Goal: Information Seeking & Learning: Learn about a topic

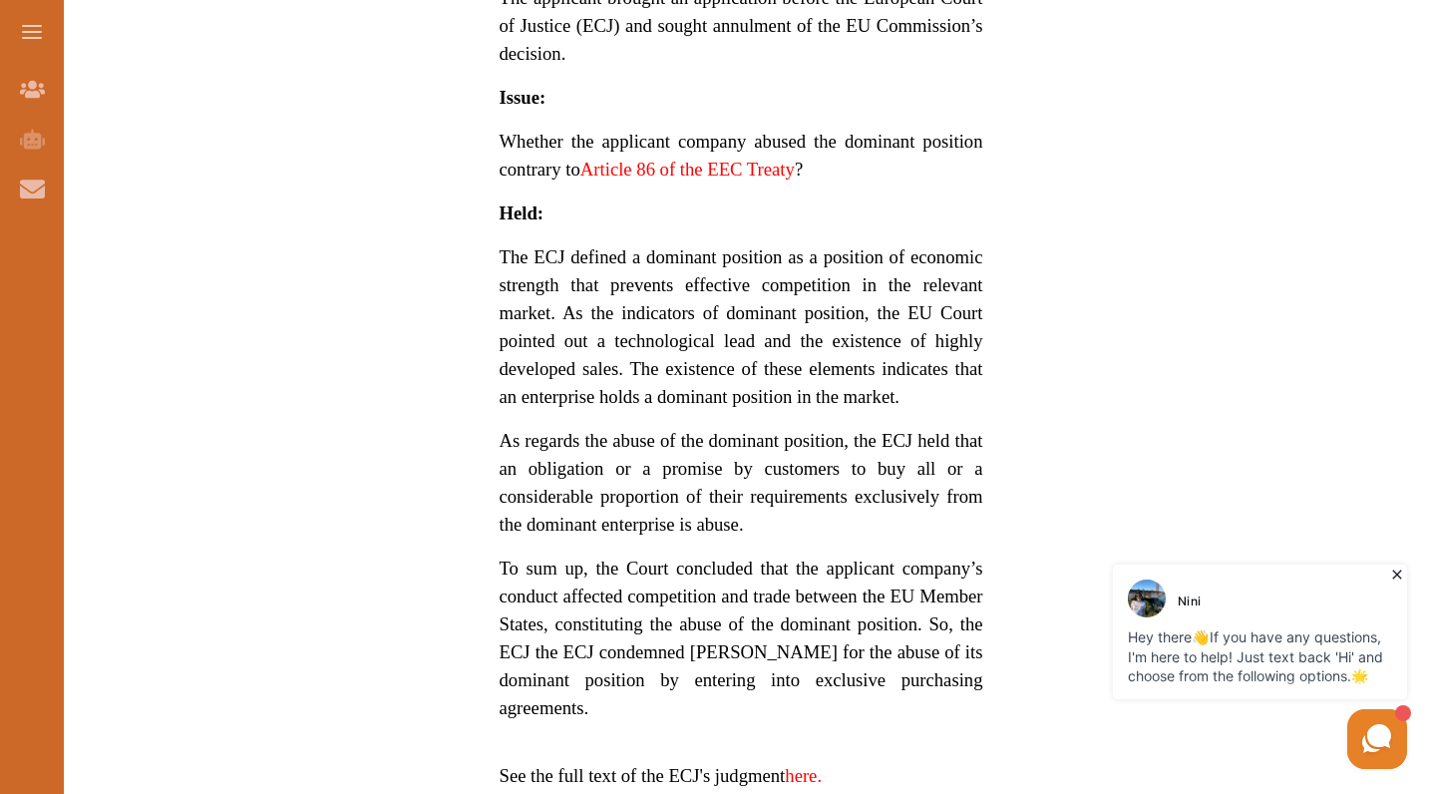
scroll to position [1482, 0]
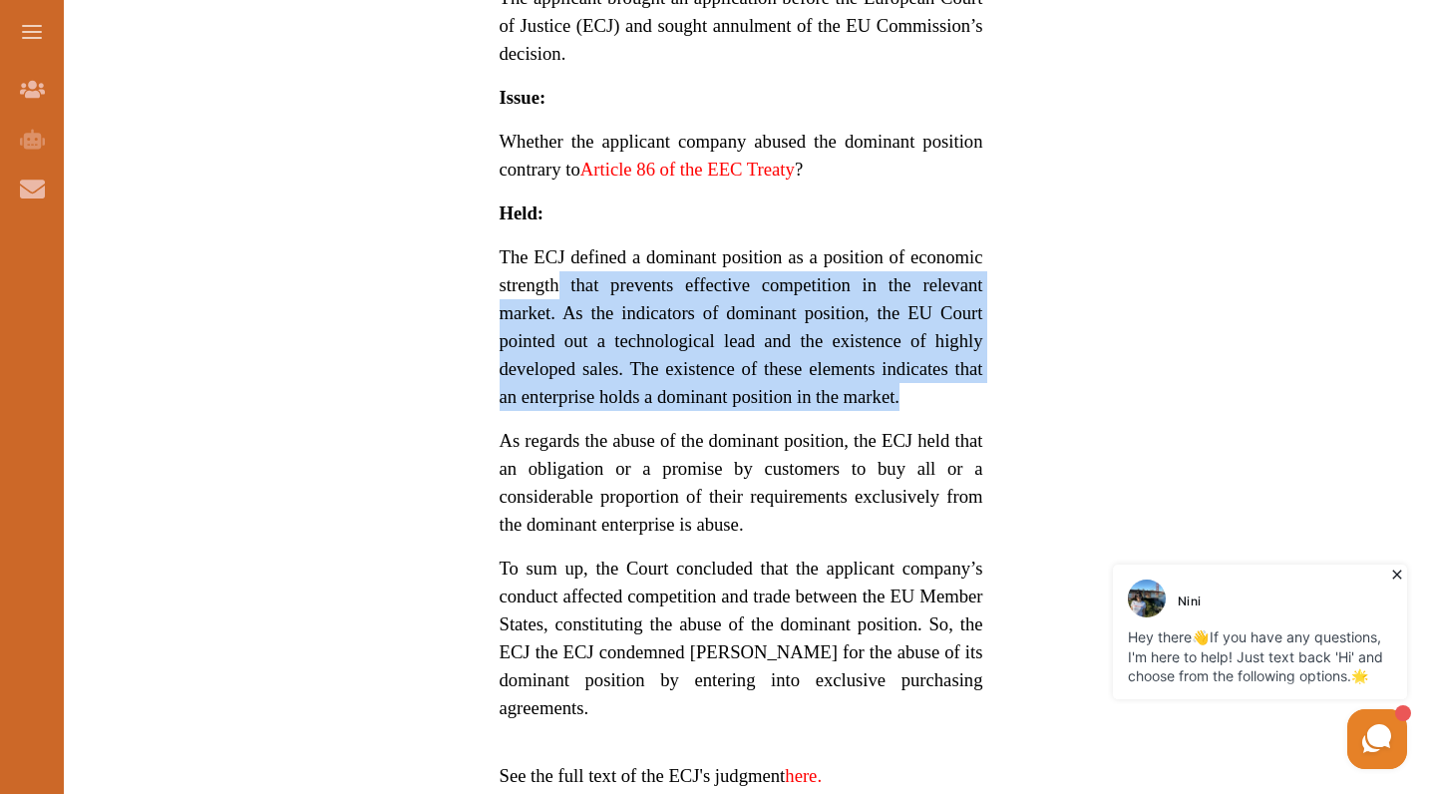
drag, startPoint x: 561, startPoint y: 225, endPoint x: 983, endPoint y: 357, distance: 441.9
drag, startPoint x: 983, startPoint y: 357, endPoint x: 550, endPoint y: 258, distance: 443.9
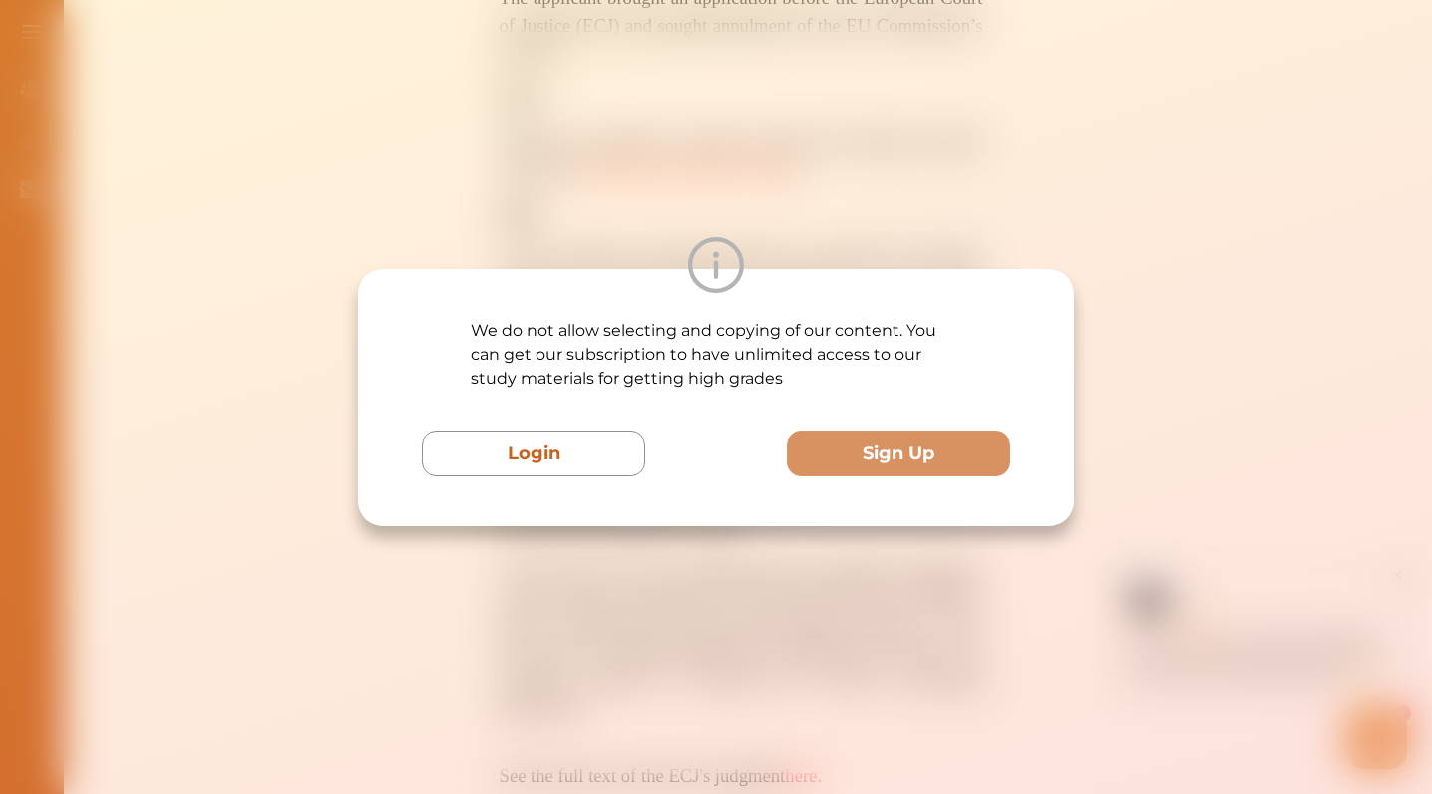
click at [966, 136] on div "We do not allow selecting and copying of our content. You can get our subscript…" at bounding box center [716, 397] width 1432 height 794
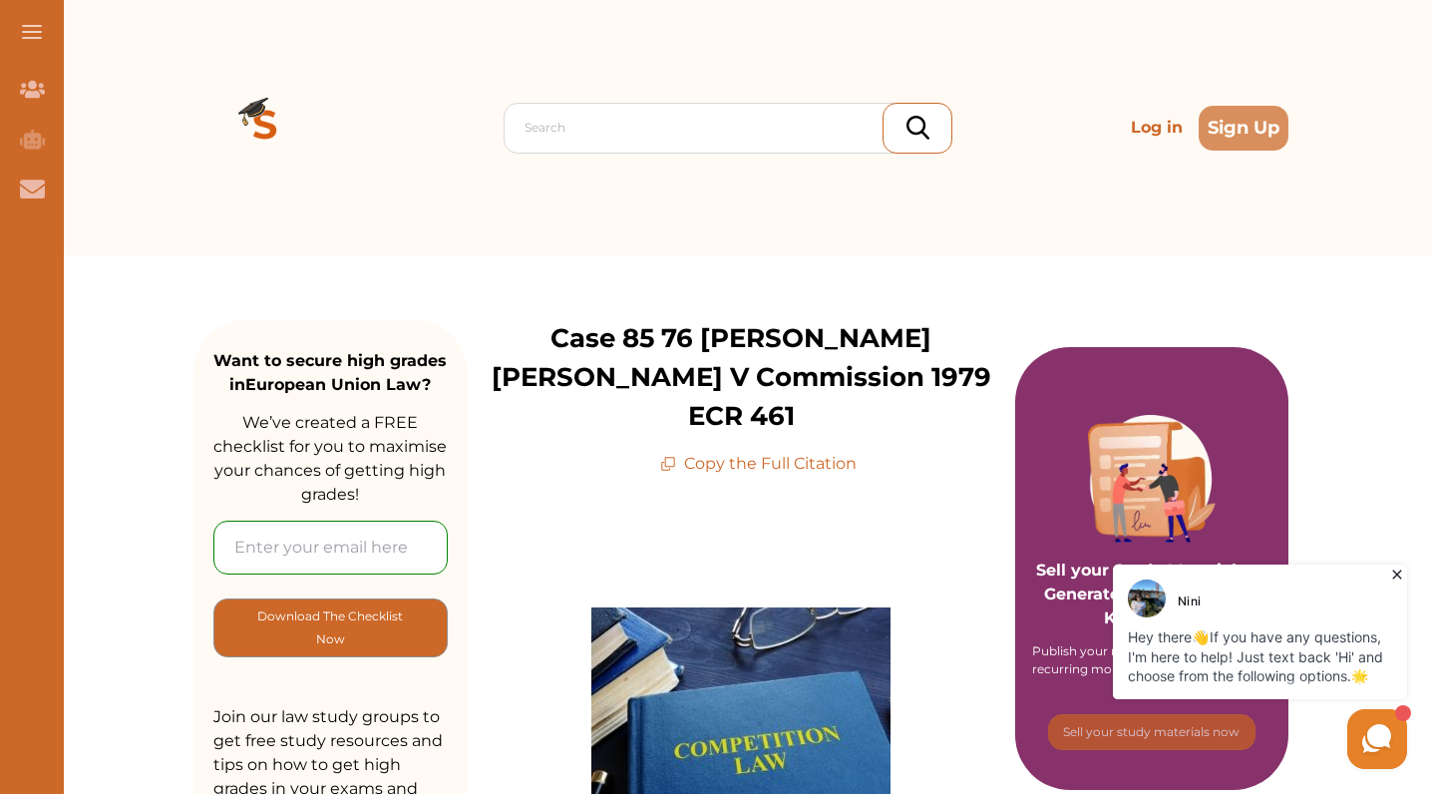
scroll to position [0, 0]
click at [736, 452] on p "Copy the Full Citation" at bounding box center [758, 464] width 196 height 24
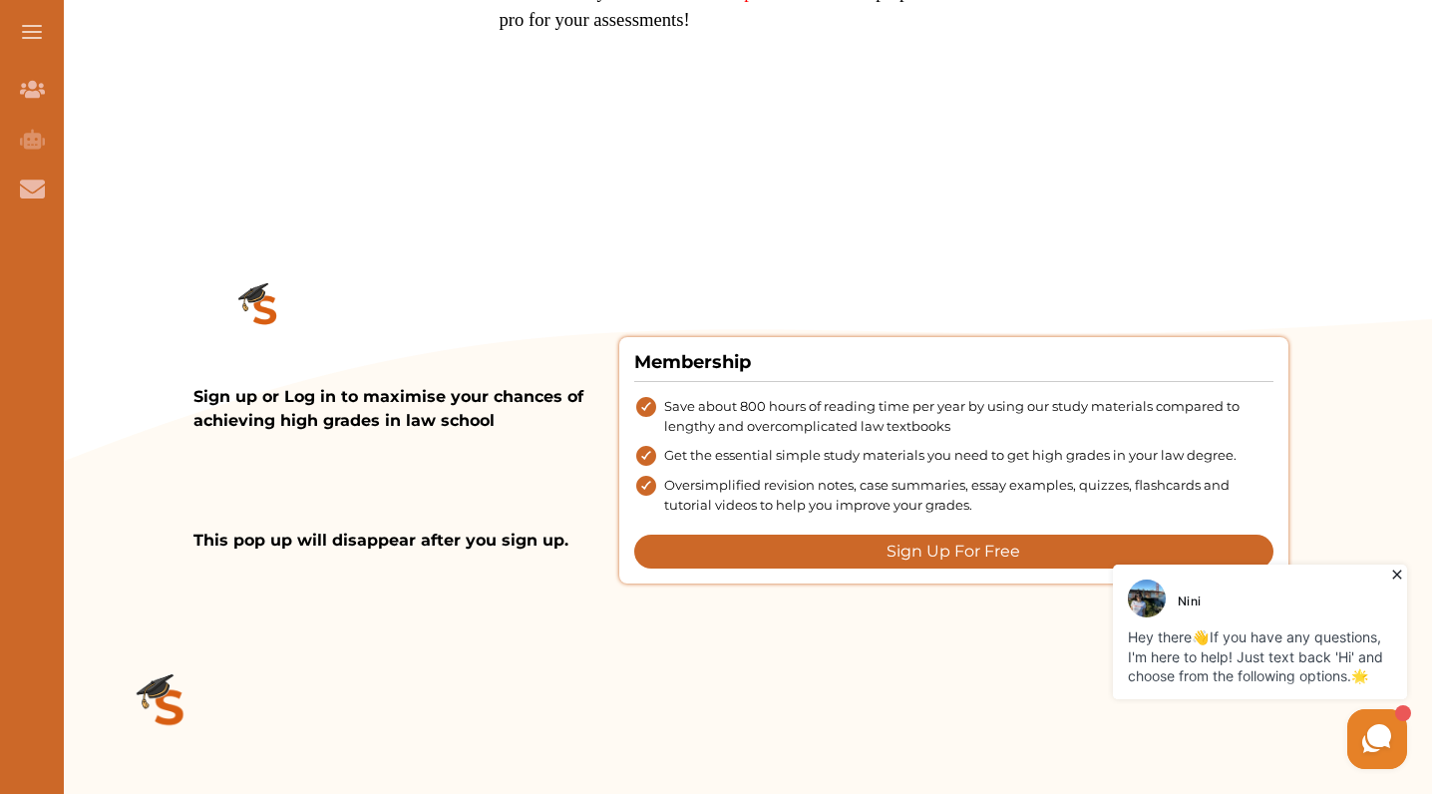
scroll to position [2378, 0]
drag, startPoint x: 337, startPoint y: 492, endPoint x: 506, endPoint y: 493, distance: 168.5
click at [506, 528] on p "This pop up will disappear after you sign up." at bounding box center [406, 540] width 426 height 24
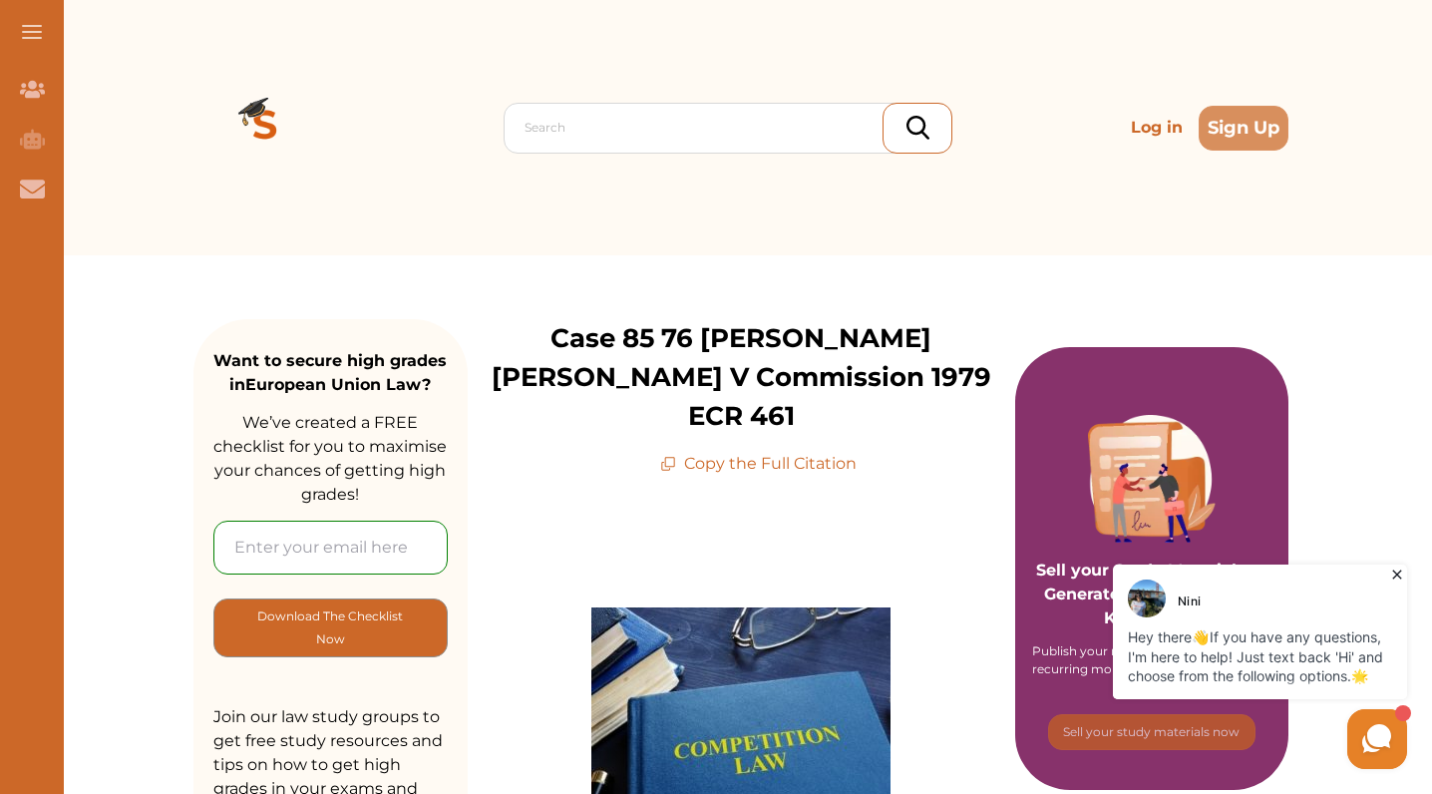
scroll to position [0, 0]
click at [265, 120] on img at bounding box center [265, 128] width 144 height 144
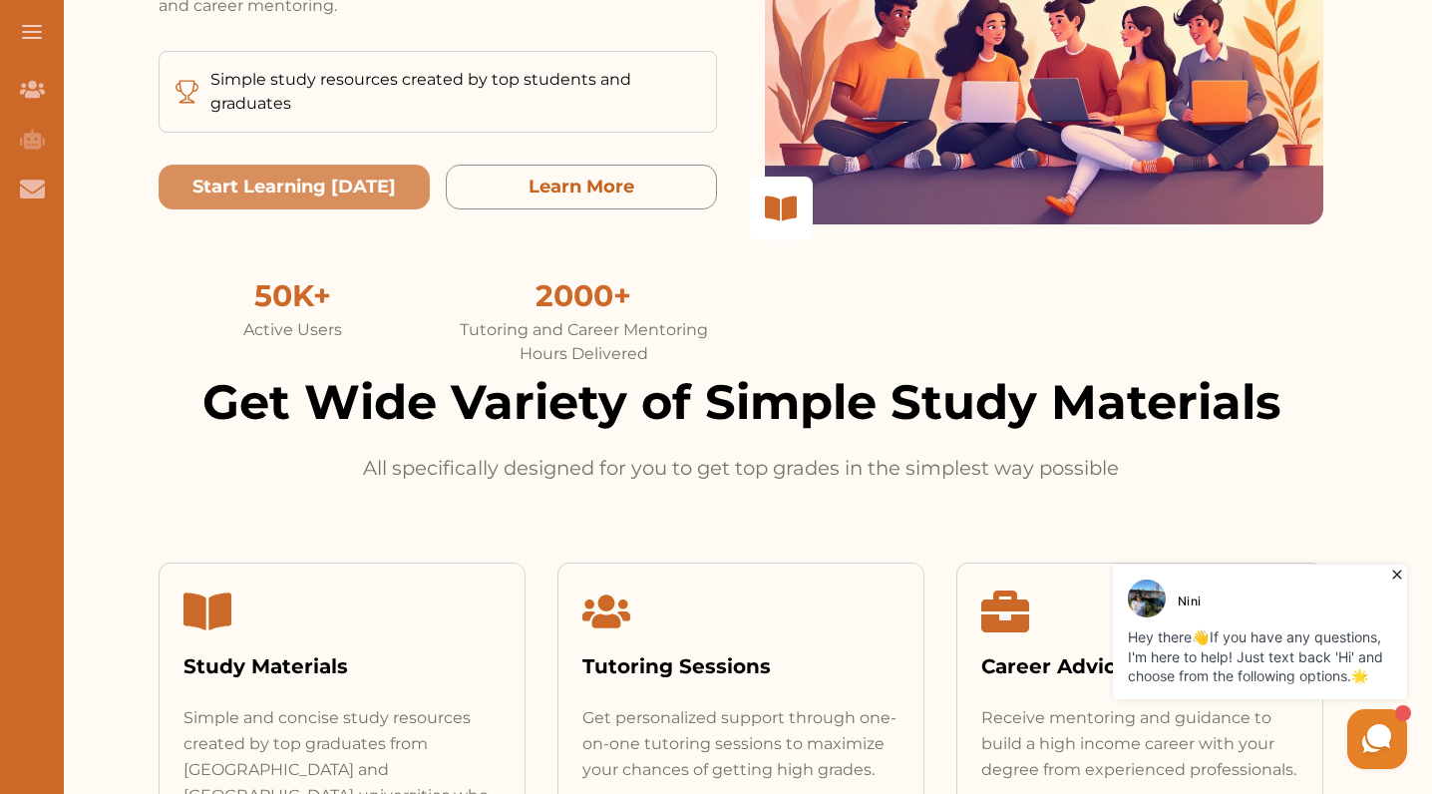
scroll to position [487, 0]
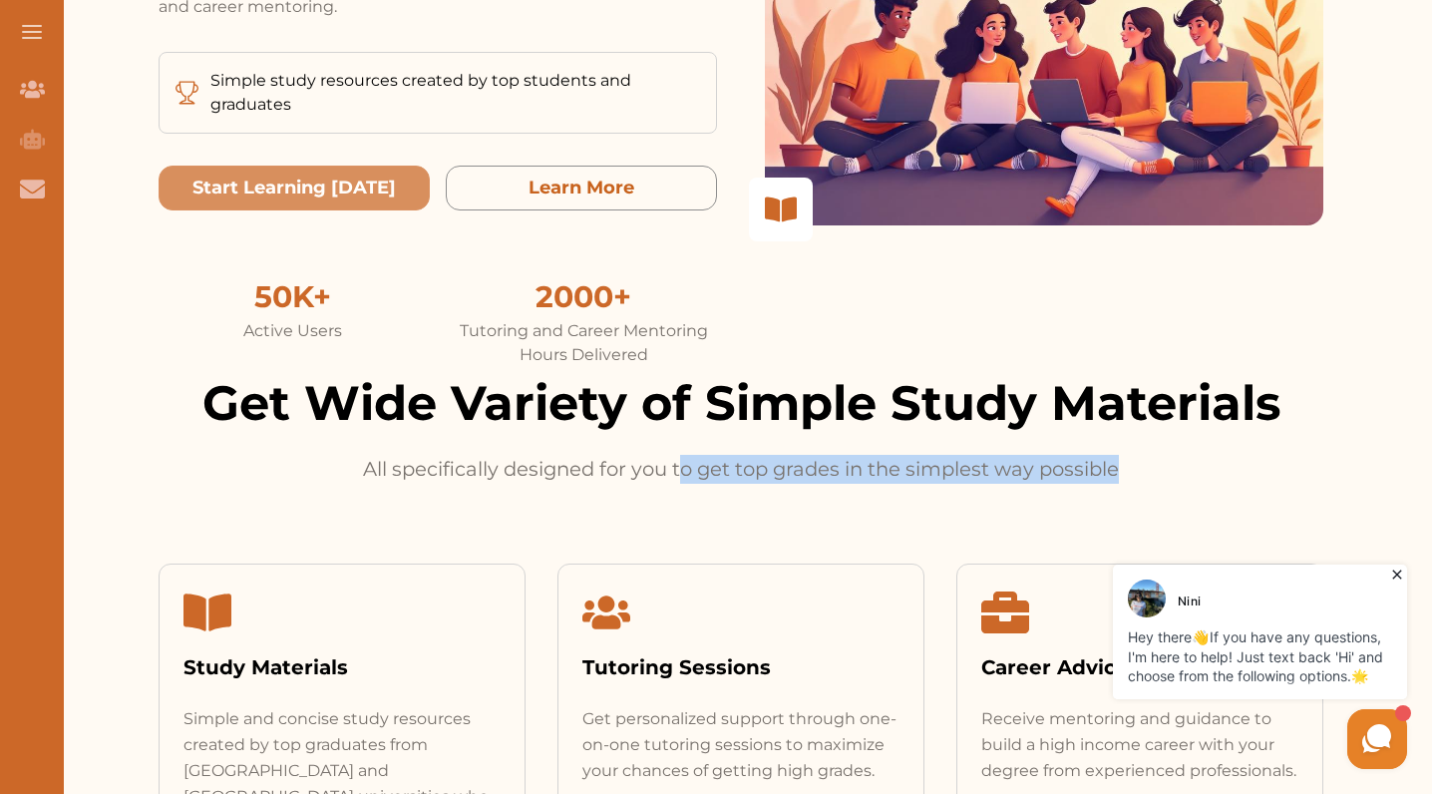
drag, startPoint x: 679, startPoint y: 479, endPoint x: 1315, endPoint y: 479, distance: 636.2
click at [1315, 479] on div "Get Wide Variety of Simple Study Materials All specifically designed for you to…" at bounding box center [741, 425] width 1165 height 117
